Goal: Transaction & Acquisition: Subscribe to service/newsletter

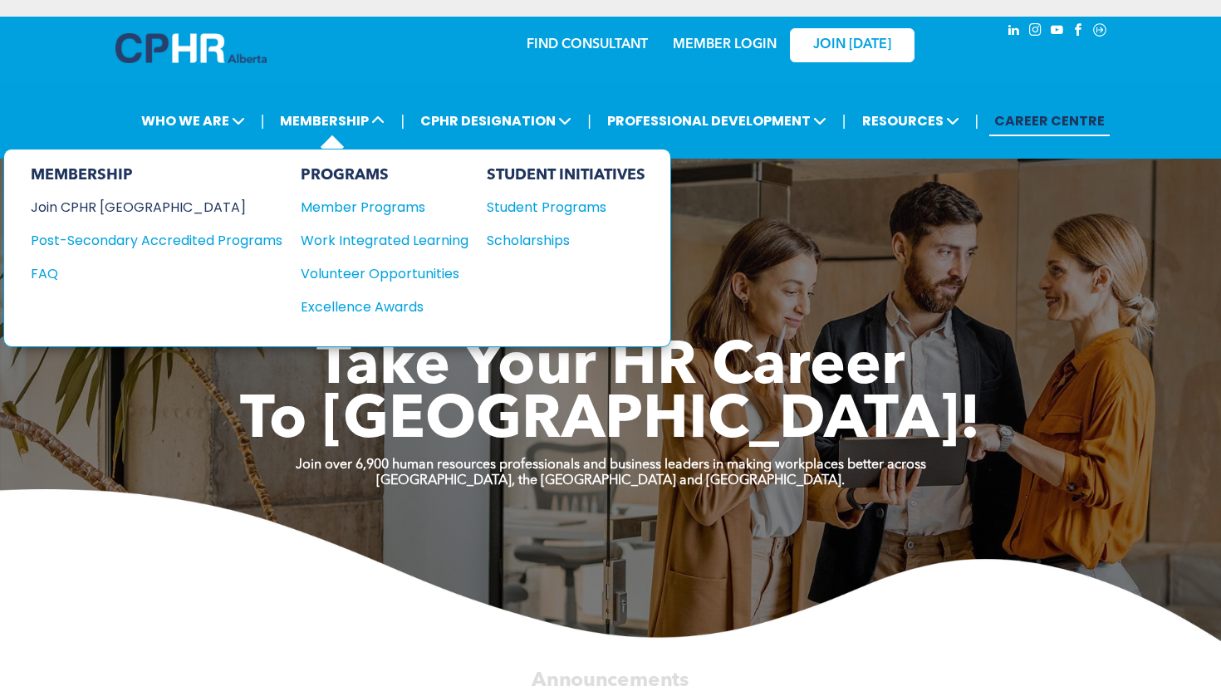
click at [113, 211] on div "Join CPHR [GEOGRAPHIC_DATA]" at bounding box center [144, 207] width 227 height 21
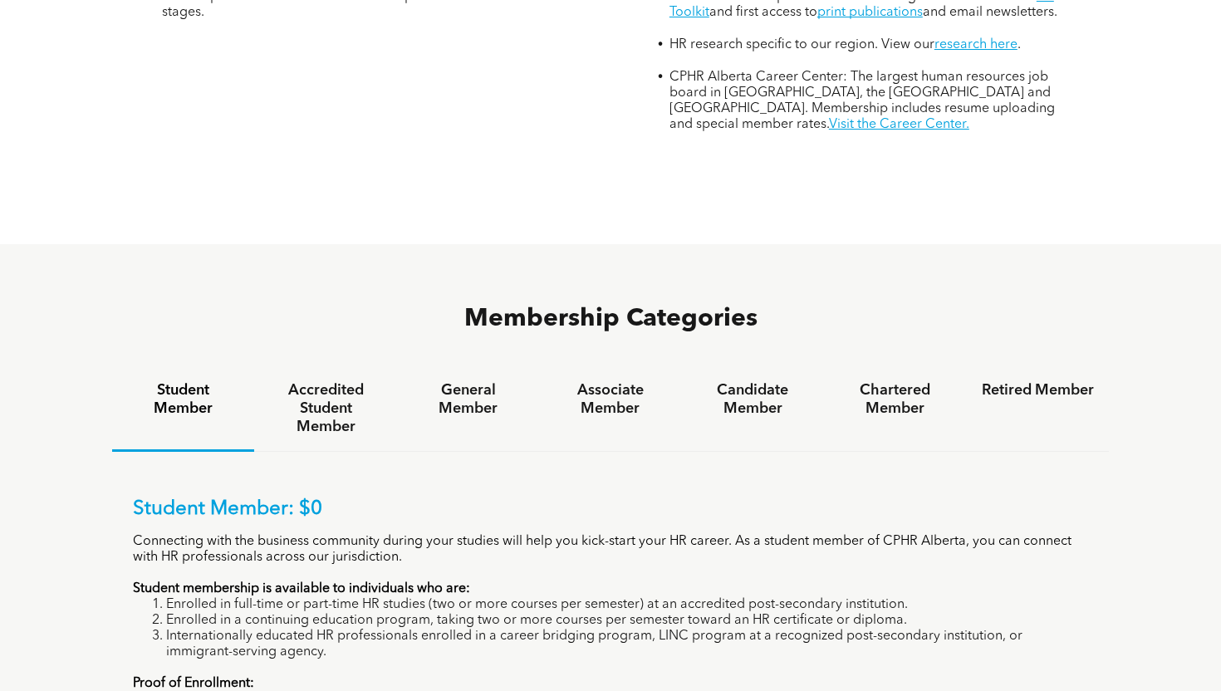
scroll to position [907, 0]
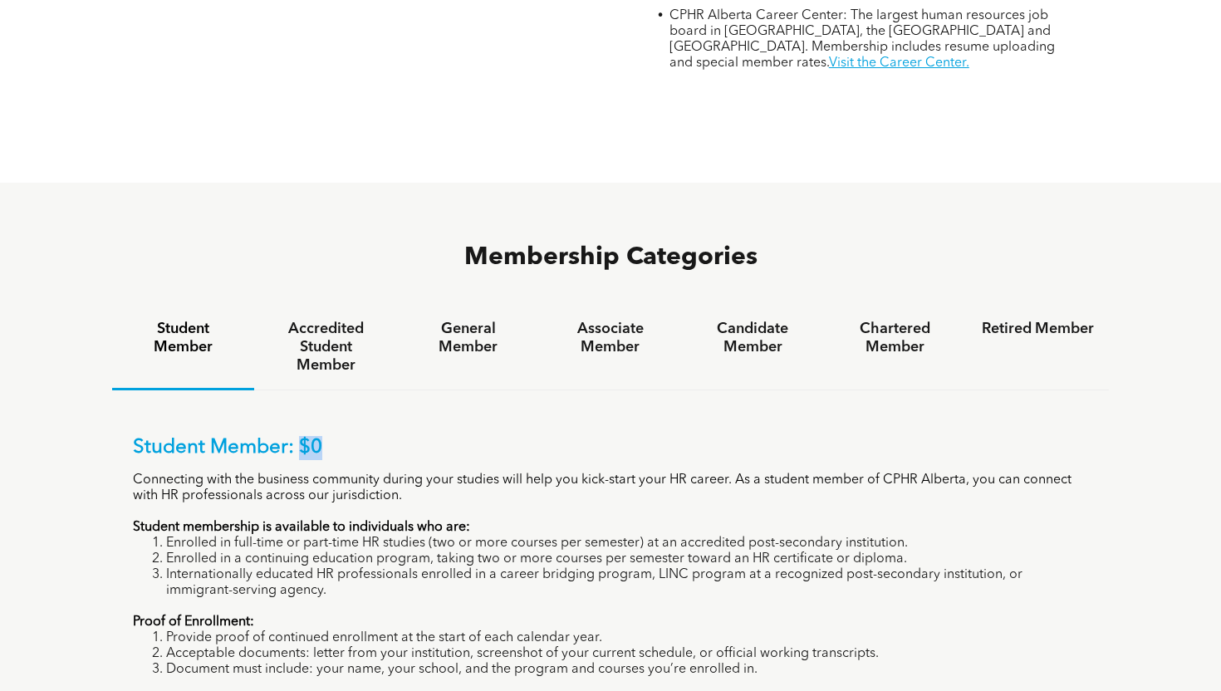
drag, startPoint x: 300, startPoint y: 369, endPoint x: 331, endPoint y: 369, distance: 30.7
click at [330, 436] on p "Student Member: $0" at bounding box center [610, 448] width 955 height 24
click at [331, 436] on p "Student Member: $0" at bounding box center [610, 448] width 955 height 24
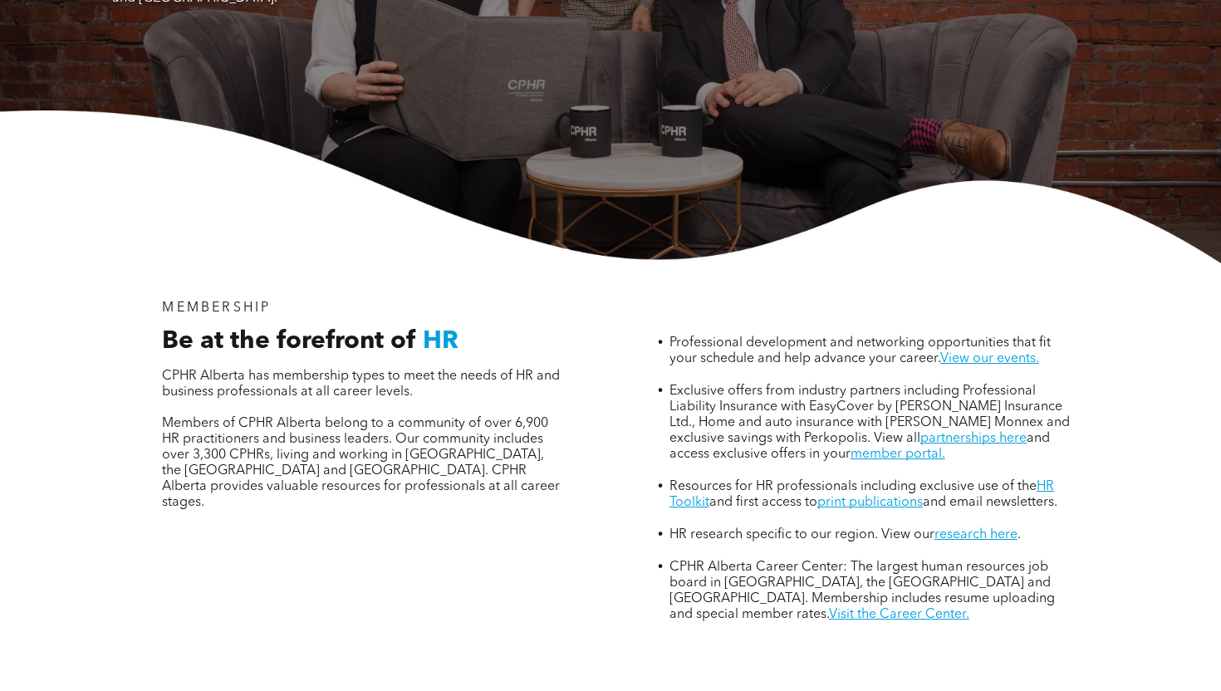
scroll to position [0, 0]
